Goal: Task Accomplishment & Management: Manage account settings

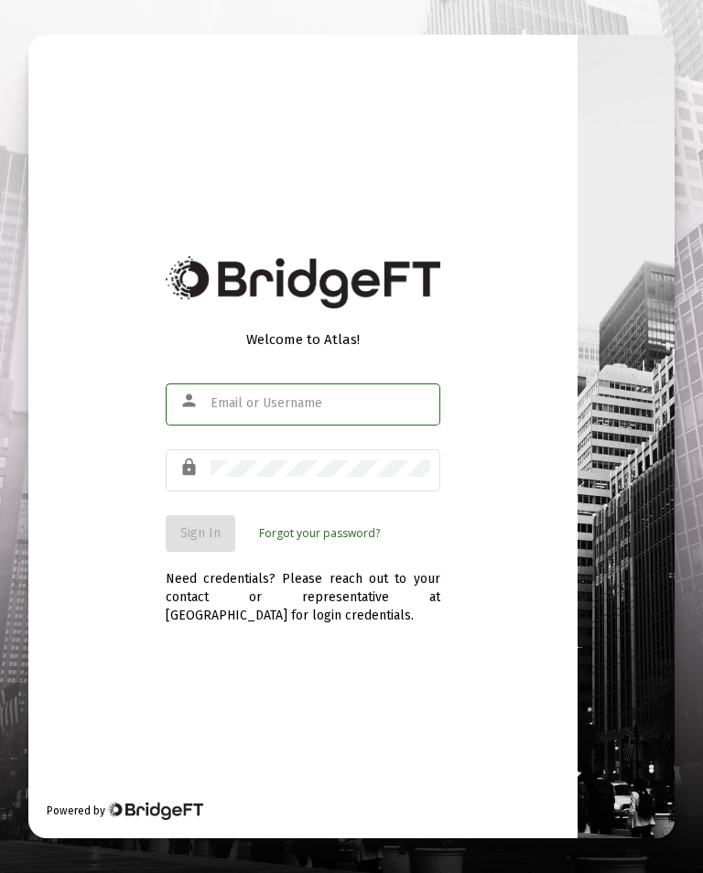
click at [275, 411] on input "text" at bounding box center [321, 403] width 220 height 15
type input "[EMAIL_ADDRESS][DOMAIN_NAME]"
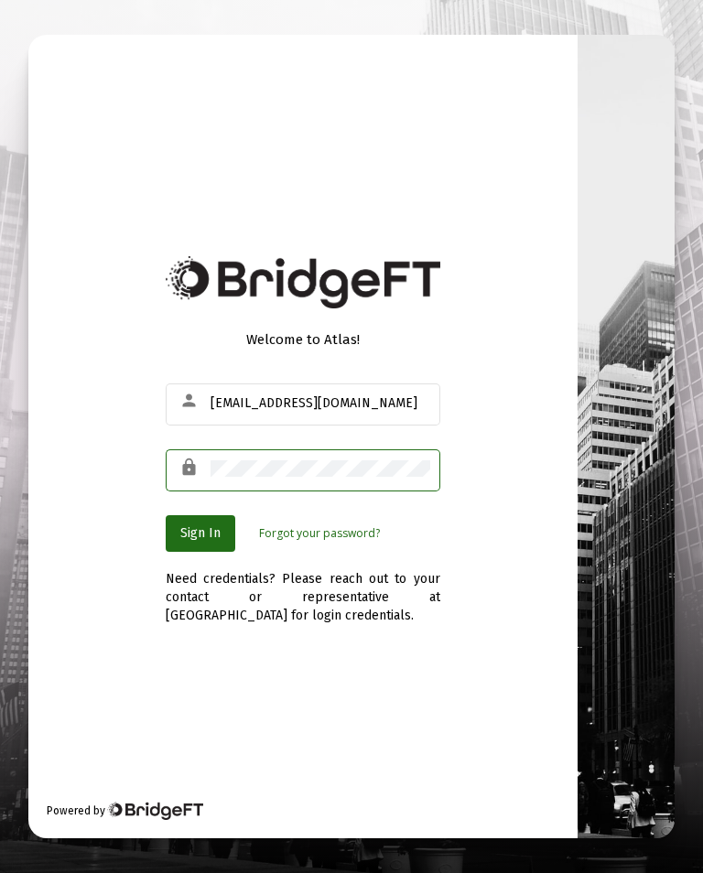
click at [223, 544] on button "Sign In" at bounding box center [201, 533] width 70 height 37
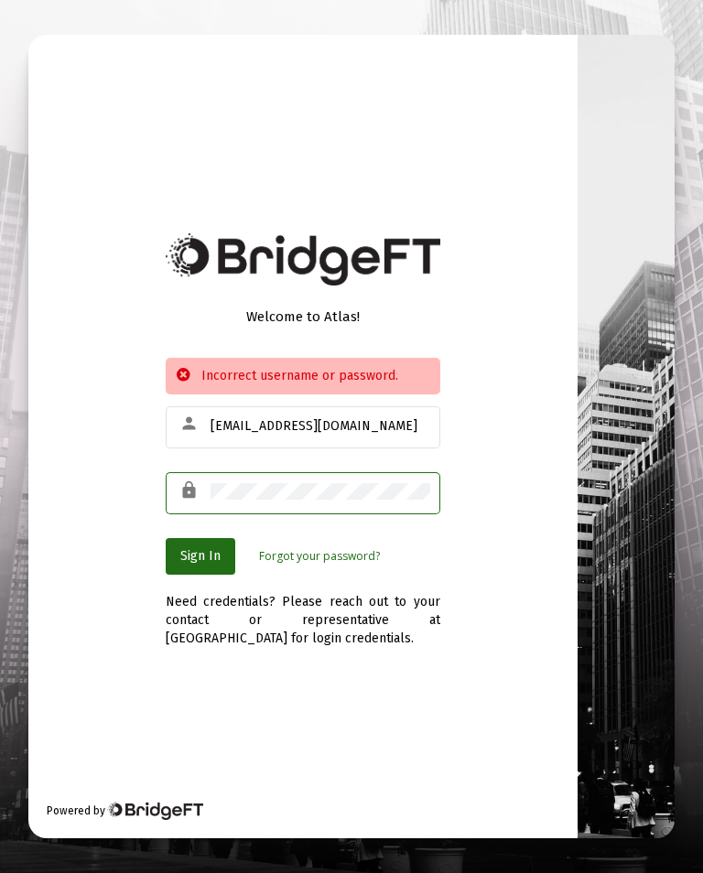
click at [221, 561] on button "Sign In" at bounding box center [201, 556] width 70 height 37
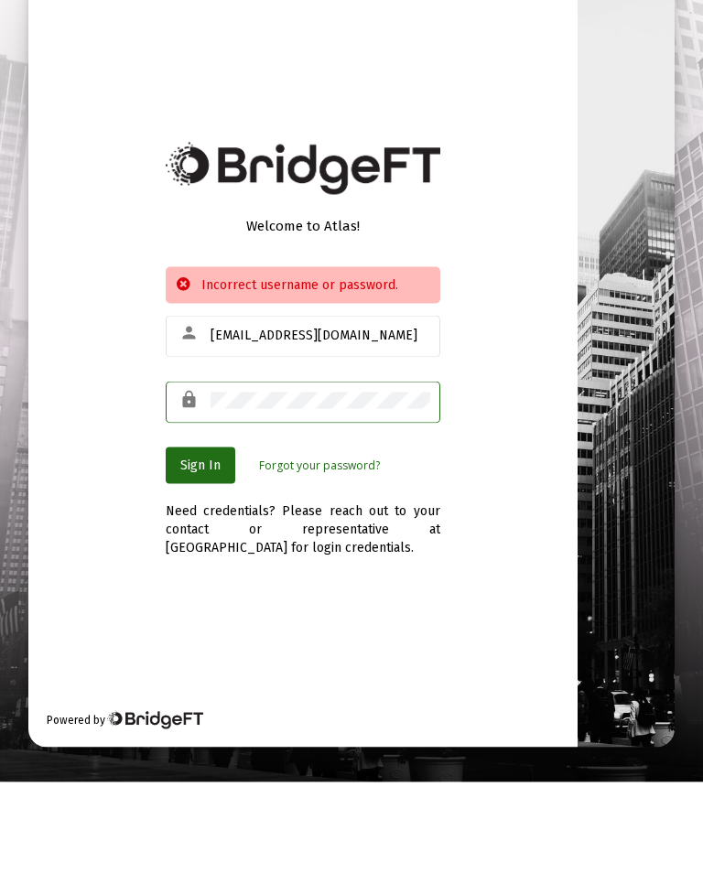
click at [215, 538] on button "Sign In" at bounding box center [201, 556] width 70 height 37
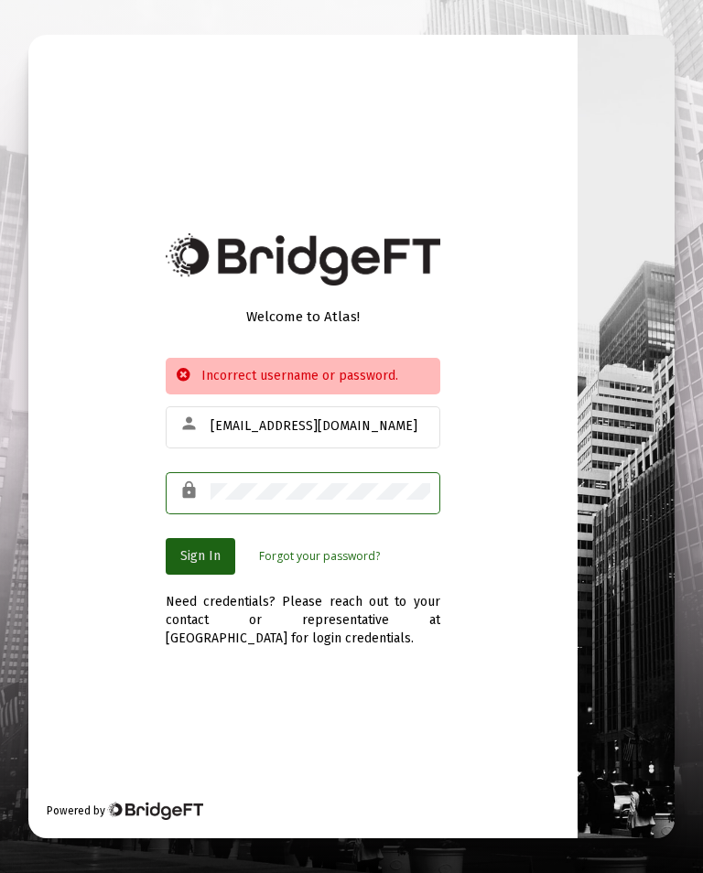
click at [222, 538] on button "Sign In" at bounding box center [201, 556] width 70 height 37
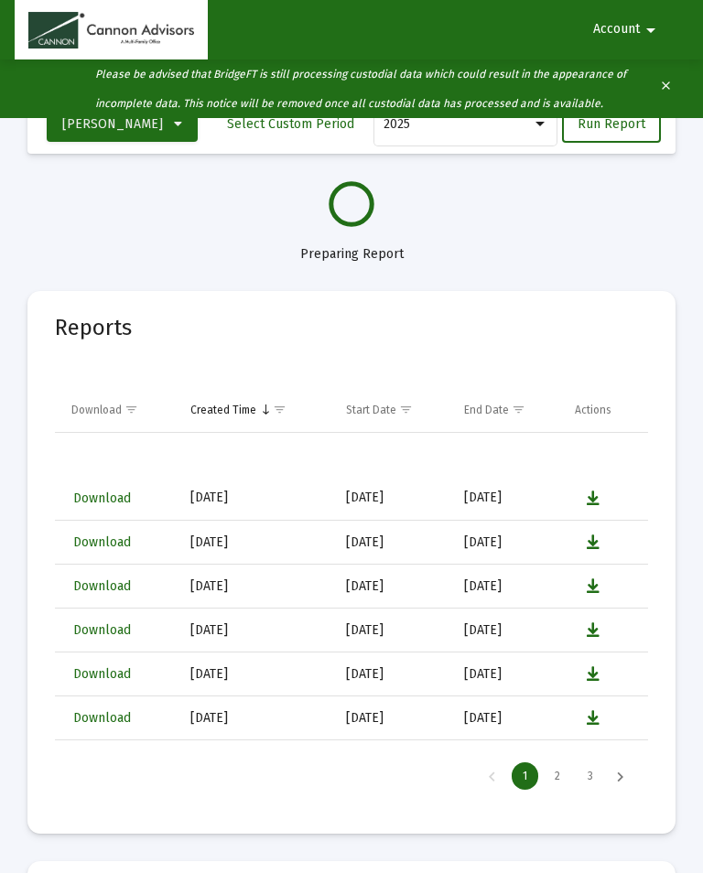
select select "View all"
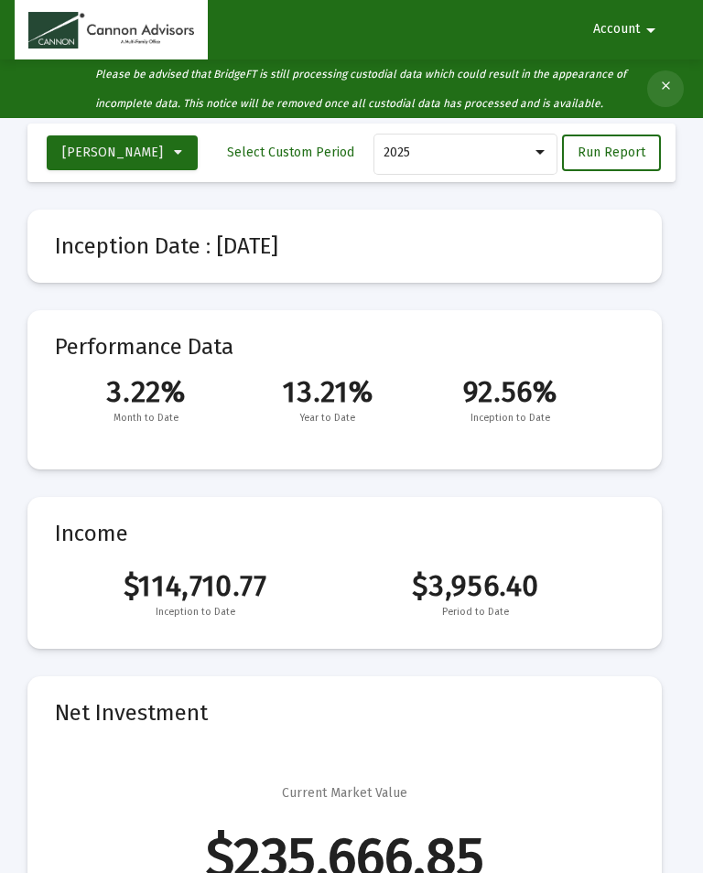
click at [675, 89] on button "clear" at bounding box center [665, 88] width 37 height 37
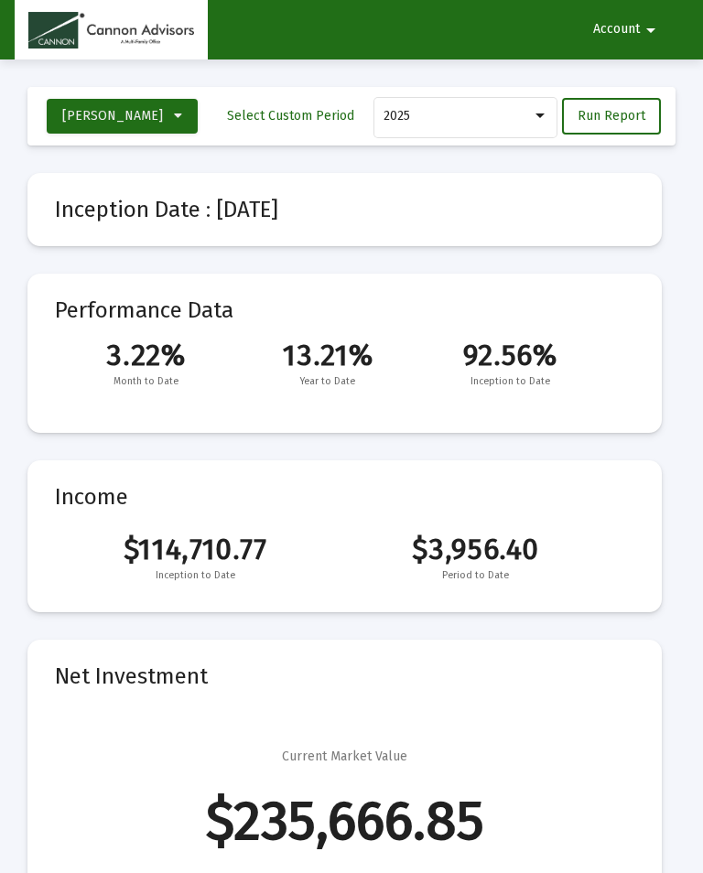
click at [655, 31] on mat-icon "arrow_drop_down" at bounding box center [651, 30] width 22 height 37
click at [641, 81] on button "Logout" at bounding box center [623, 78] width 103 height 44
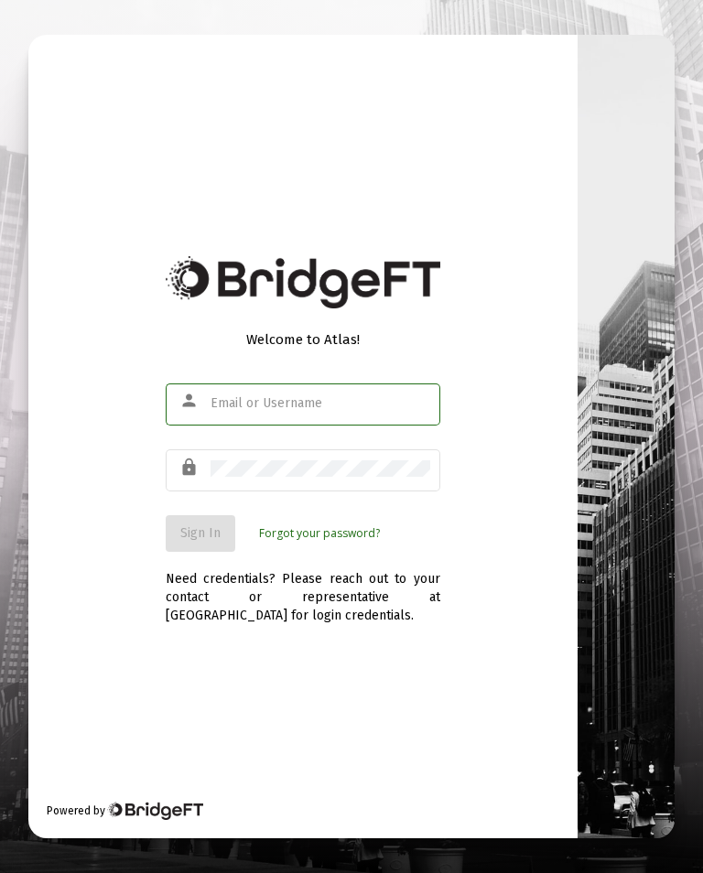
click at [497, 839] on div "Welcome to Atlas! person lock Sign In Forgot your password? Need credentials? P…" at bounding box center [302, 437] width 549 height 804
